Goal: Find specific page/section: Find specific page/section

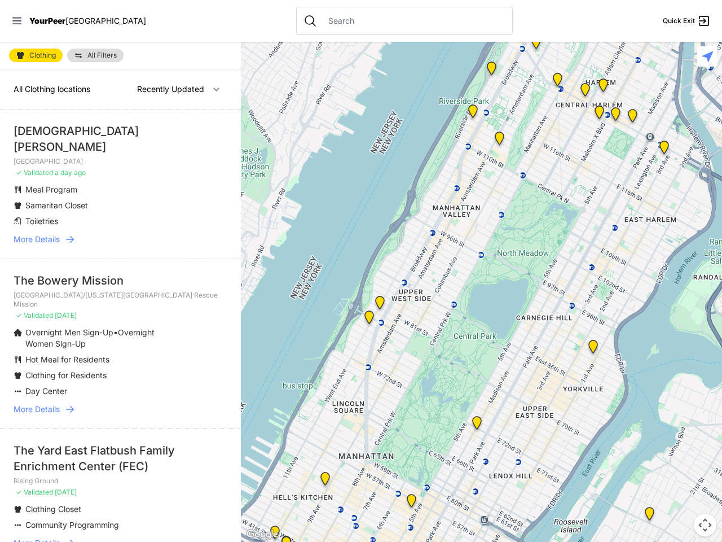
click at [17, 21] on icon at bounding box center [16, 20] width 9 height 7
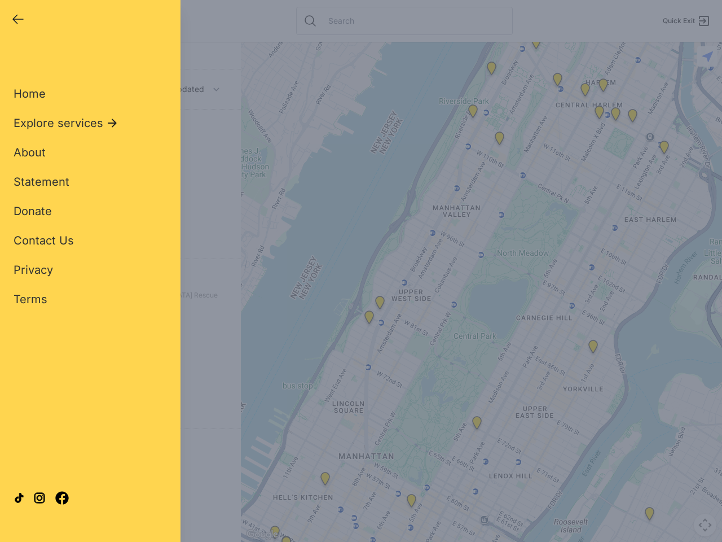
click at [481, 292] on div "Close panel YourPeer [GEOGRAPHIC_DATA] Quick Exit Single Adult Families Soup Ki…" at bounding box center [361, 271] width 722 height 542
click at [477, 425] on div "Close panel YourPeer [GEOGRAPHIC_DATA] Quick Exit Single Adult Families Soup Ki…" at bounding box center [361, 271] width 722 height 542
click at [491, 71] on div "Close panel YourPeer [GEOGRAPHIC_DATA] Quick Exit Single Adult Families Soup Ki…" at bounding box center [361, 271] width 722 height 542
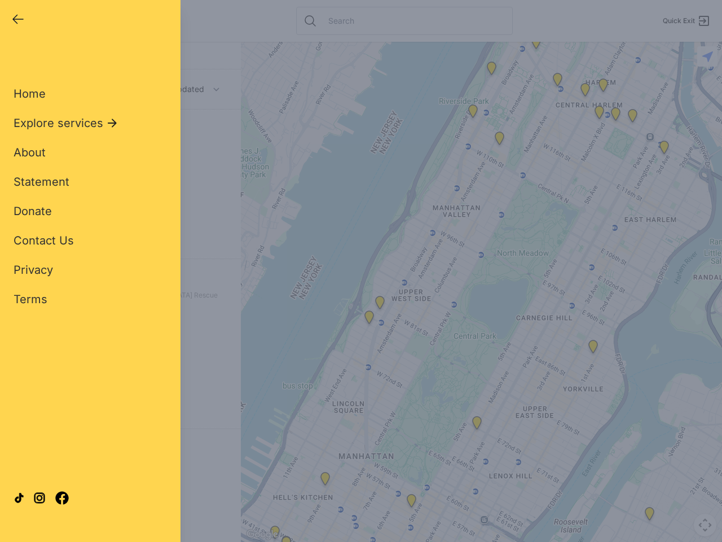
click at [536, 45] on div "Close panel YourPeer [GEOGRAPHIC_DATA] Quick Exit Single Adult Families Soup Ki…" at bounding box center [361, 271] width 722 height 542
click at [557, 82] on div "Close panel YourPeer [GEOGRAPHIC_DATA] Quick Exit Single Adult Families Soup Ki…" at bounding box center [361, 271] width 722 height 542
click at [585, 92] on div "Close panel YourPeer [GEOGRAPHIC_DATA] Quick Exit Single Adult Families Soup Ki…" at bounding box center [361, 271] width 722 height 542
click at [664, 149] on div "Close panel YourPeer [GEOGRAPHIC_DATA] Quick Exit Single Adult Families Soup Ki…" at bounding box center [361, 271] width 722 height 542
